Goal: Task Accomplishment & Management: Manage account settings

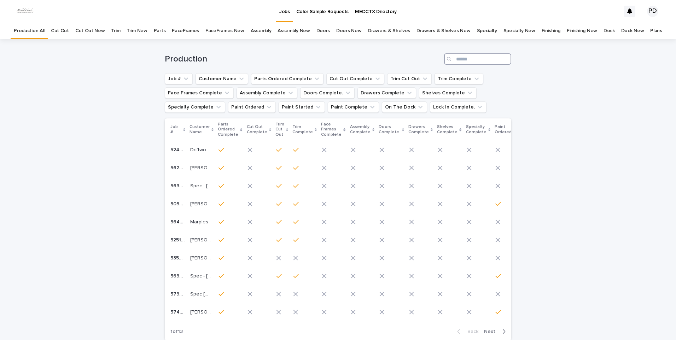
click at [485, 63] on input "Search" at bounding box center [477, 58] width 67 height 11
type input "****"
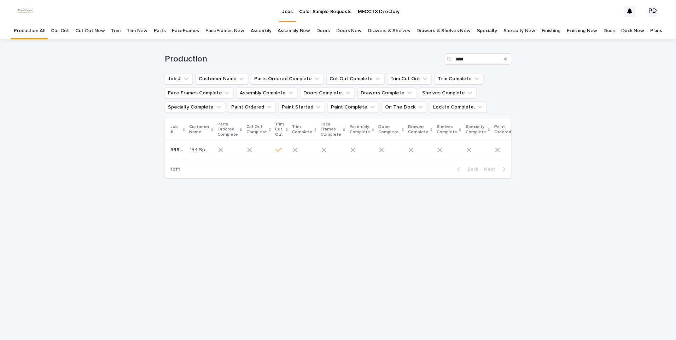
click at [190, 147] on p "154 Speckled Egg" at bounding box center [201, 149] width 22 height 7
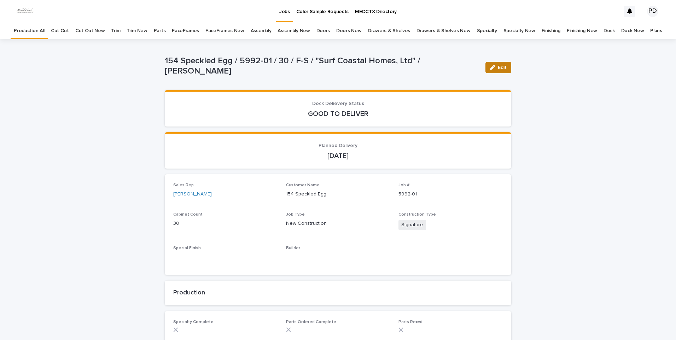
click at [500, 69] on span "Edit" at bounding box center [502, 67] width 9 height 5
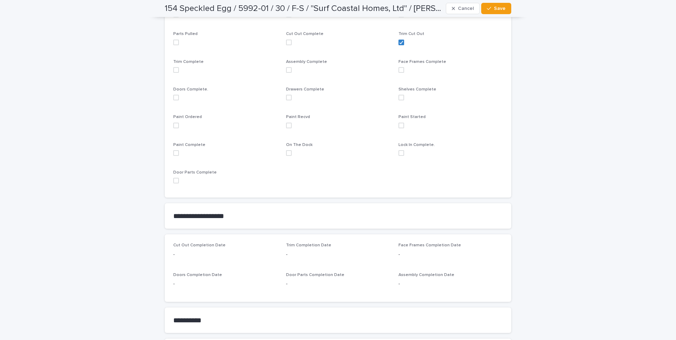
scroll to position [212, 0]
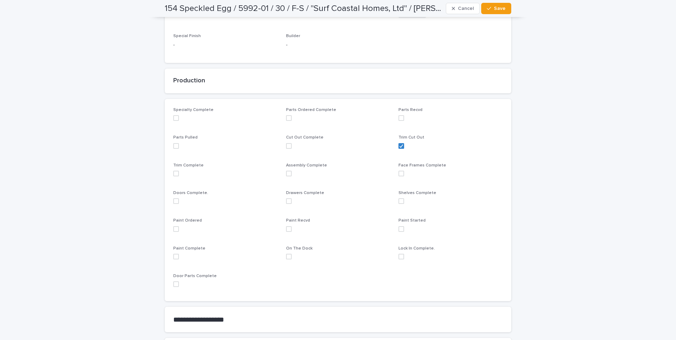
drag, startPoint x: 173, startPoint y: 232, endPoint x: 227, endPoint y: 165, distance: 86.1
click at [176, 231] on div "Paint Ordered" at bounding box center [225, 227] width 104 height 19
click at [173, 230] on span at bounding box center [176, 229] width 6 height 6
click at [498, 12] on button "Save" at bounding box center [496, 8] width 30 height 11
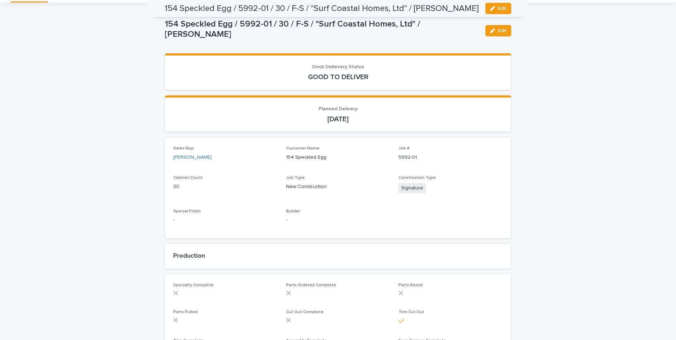
scroll to position [0, 0]
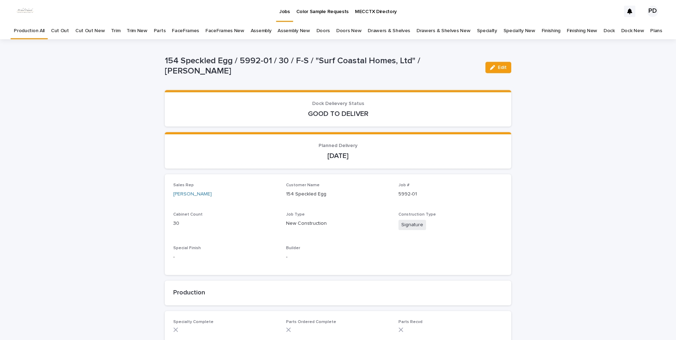
click at [282, 15] on link "Jobs" at bounding box center [284, 10] width 17 height 21
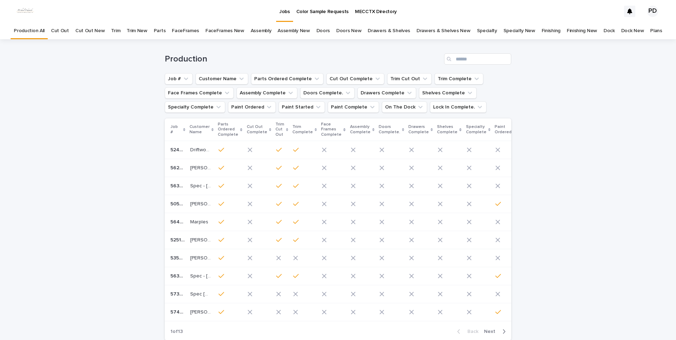
click at [285, 11] on p "Jobs" at bounding box center [284, 7] width 11 height 15
click at [463, 57] on input "Search" at bounding box center [477, 58] width 67 height 11
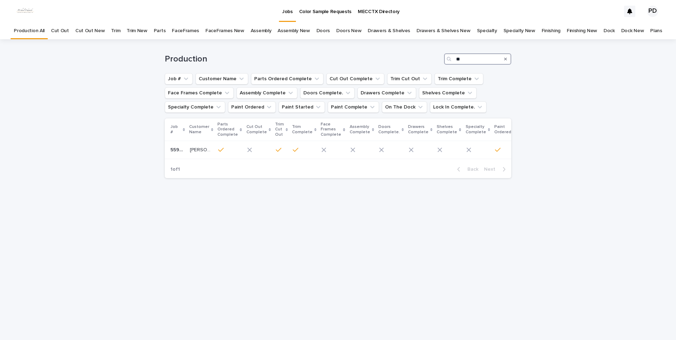
type input "*"
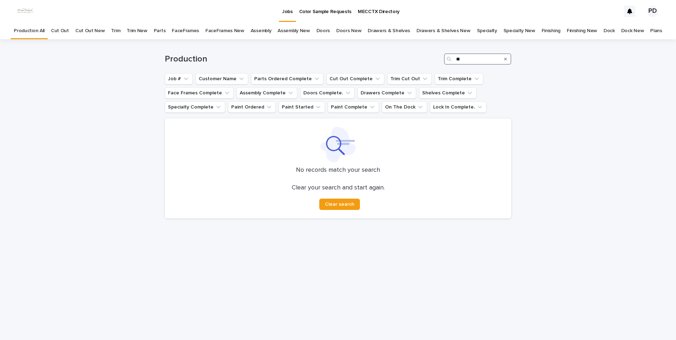
type input "*"
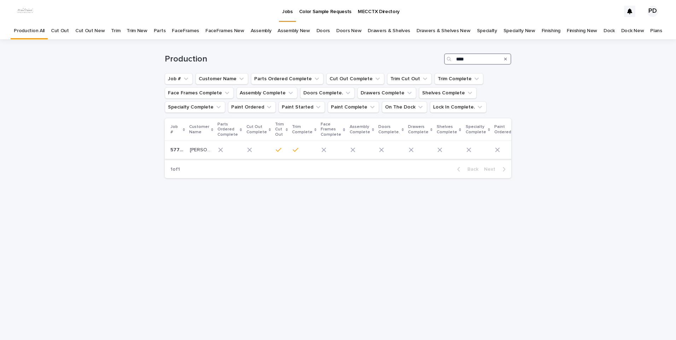
type input "****"
click at [200, 155] on div "[PERSON_NAME] [PERSON_NAME]" at bounding box center [201, 150] width 23 height 12
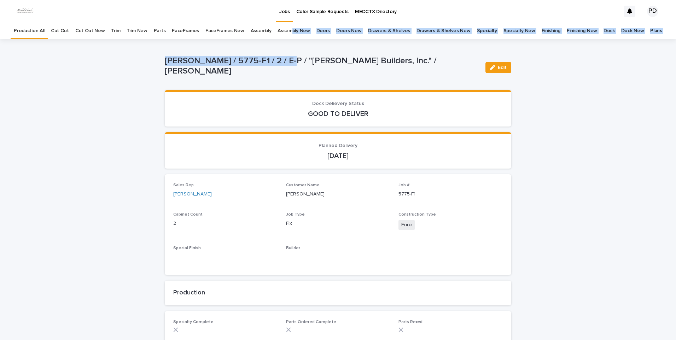
drag, startPoint x: 284, startPoint y: 40, endPoint x: 290, endPoint y: 26, distance: 15.2
drag, startPoint x: 290, startPoint y: 26, endPoint x: 284, endPoint y: 16, distance: 12.0
click at [284, 16] on link "Jobs" at bounding box center [284, 10] width 17 height 21
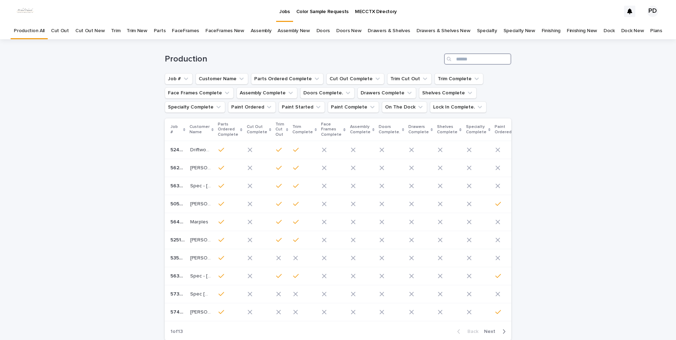
click at [488, 56] on input "Search" at bounding box center [477, 58] width 67 height 11
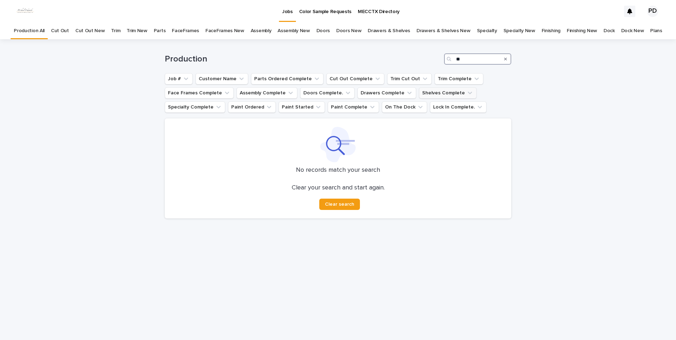
type input "*"
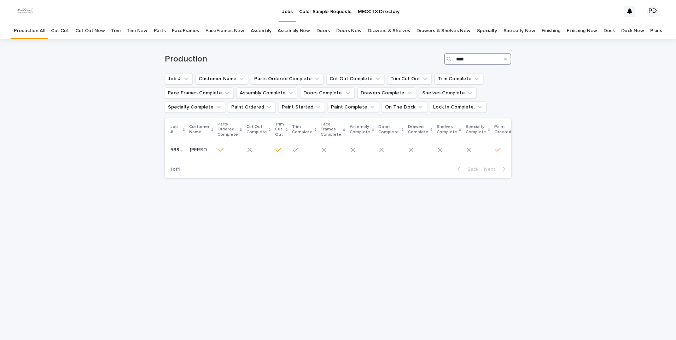
type input "****"
click at [286, 13] on p "Jobs" at bounding box center [287, 7] width 11 height 15
